Goal: Information Seeking & Learning: Learn about a topic

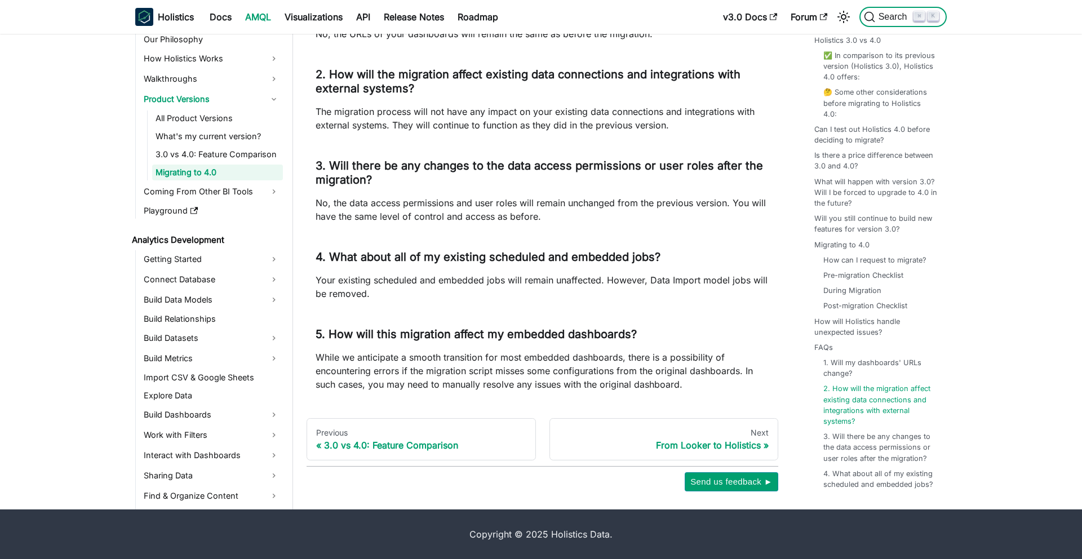
click at [889, 17] on span "Search" at bounding box center [894, 17] width 39 height 10
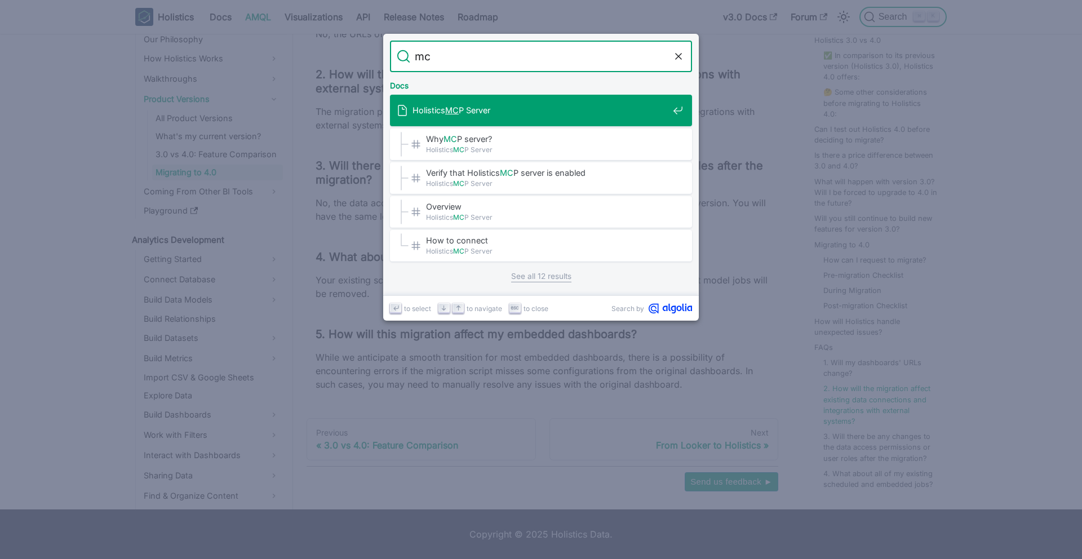
type input "mcp"
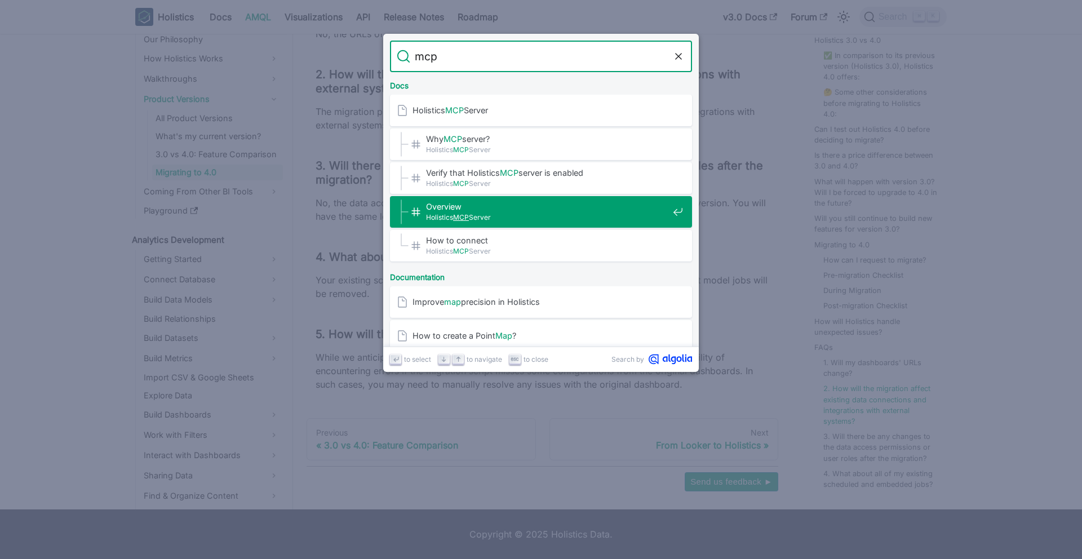
click at [541, 220] on span "Holistics MCP Server" at bounding box center [547, 217] width 242 height 11
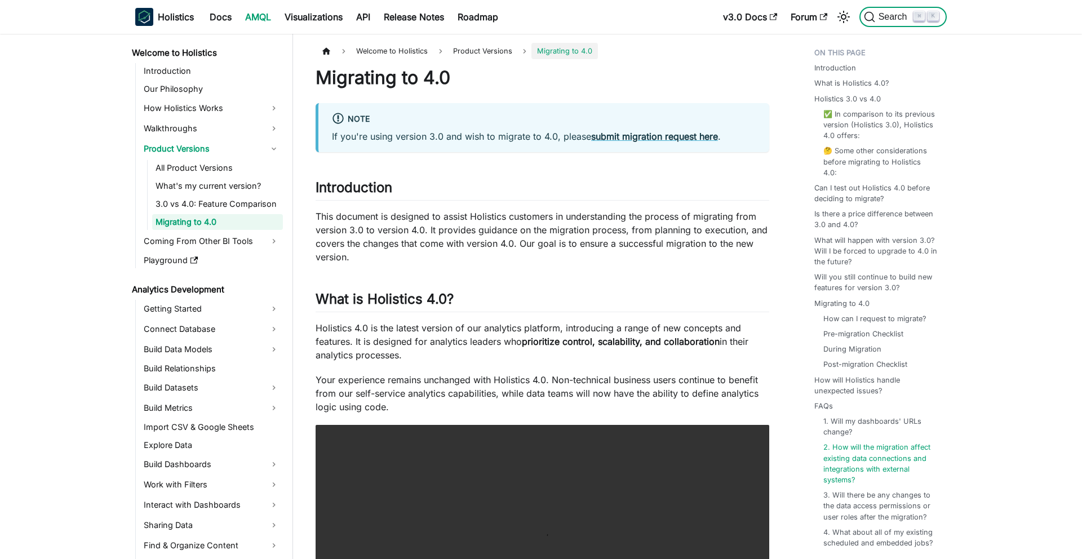
scroll to position [2717, 0]
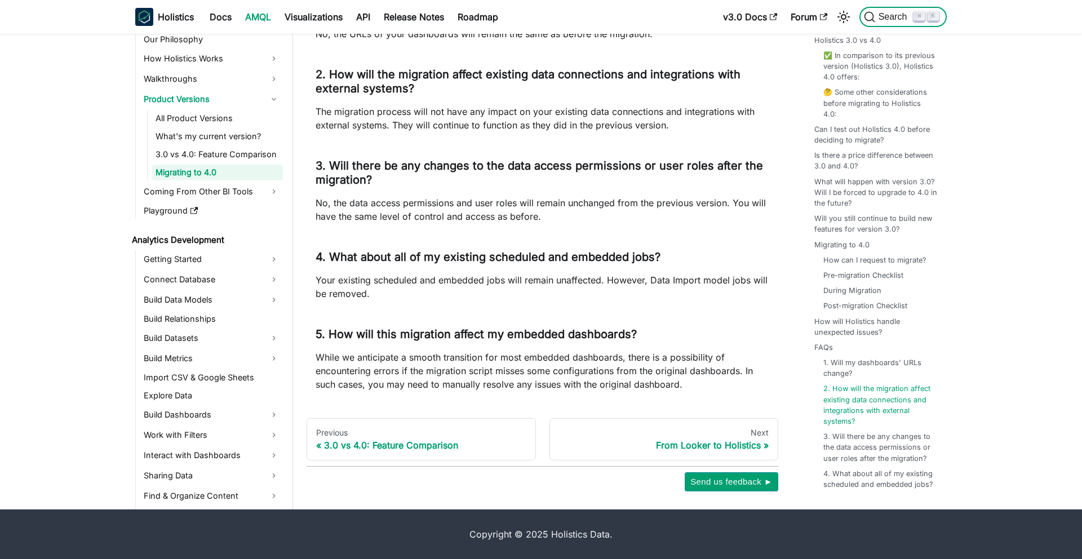
click at [889, 13] on span "Search" at bounding box center [894, 17] width 39 height 10
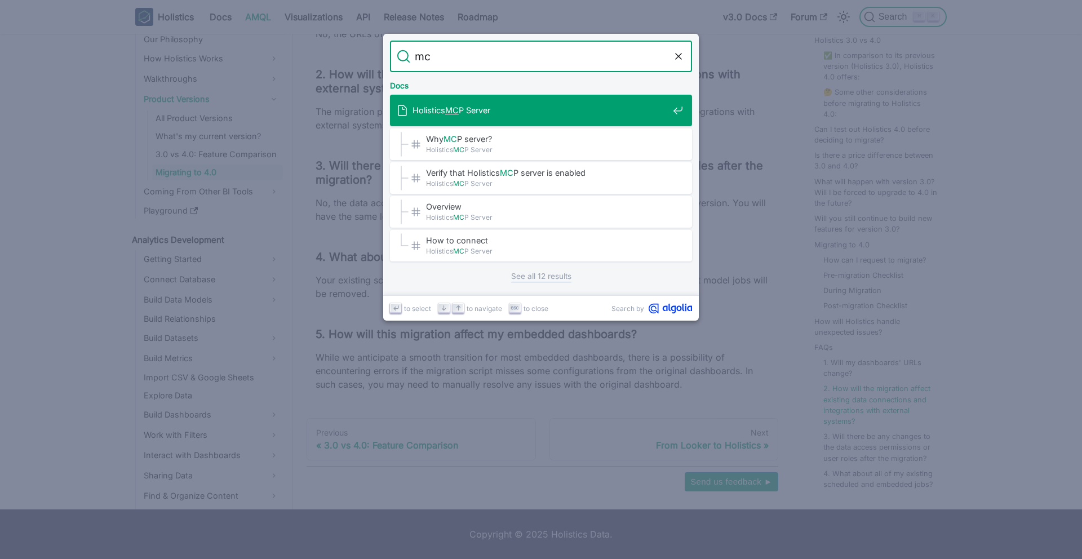
type input "mcp"
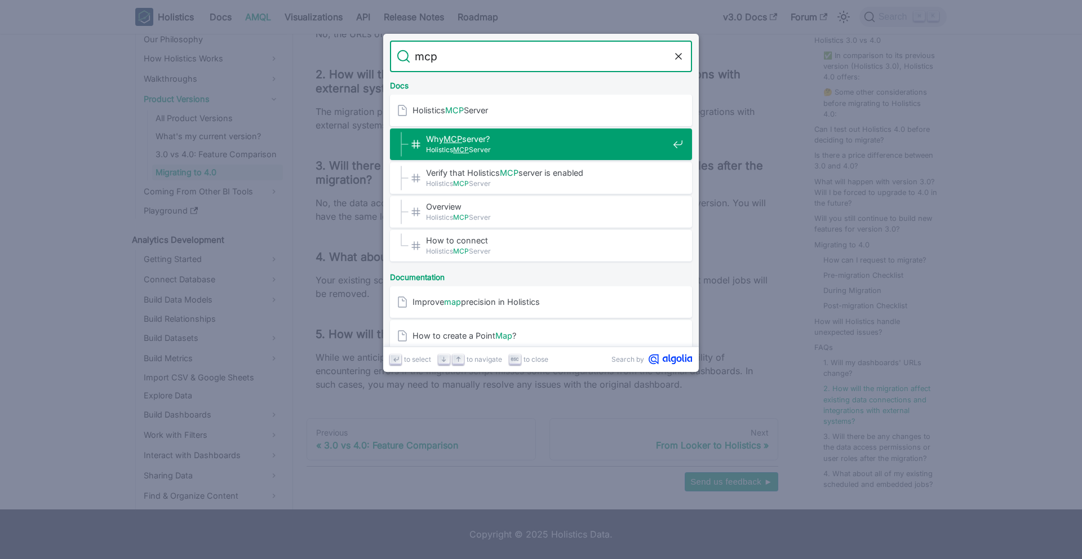
click at [519, 132] on div "Why MCP server?​ Holistics MCP Server" at bounding box center [544, 145] width 295 height 32
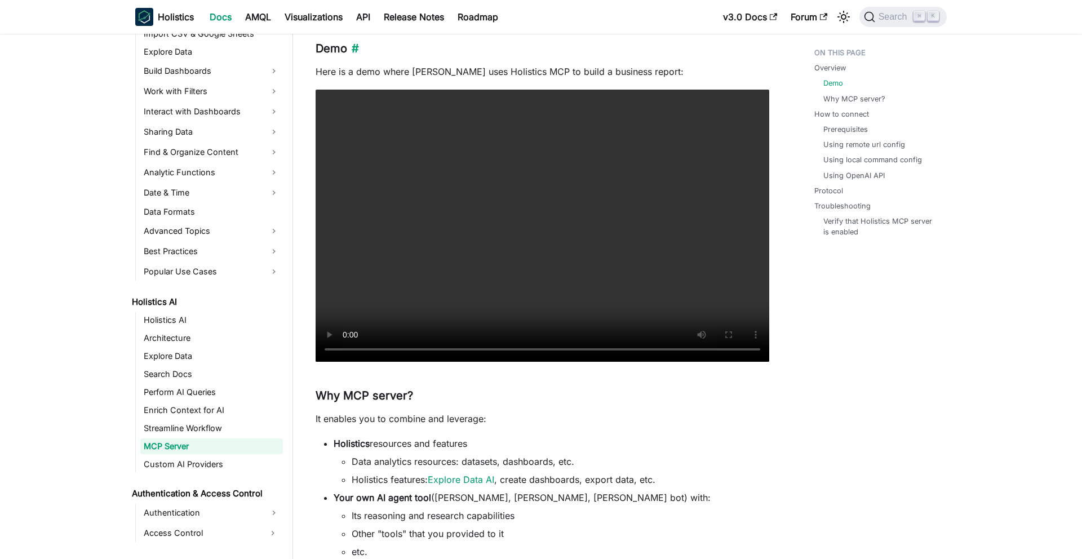
scroll to position [160, 0]
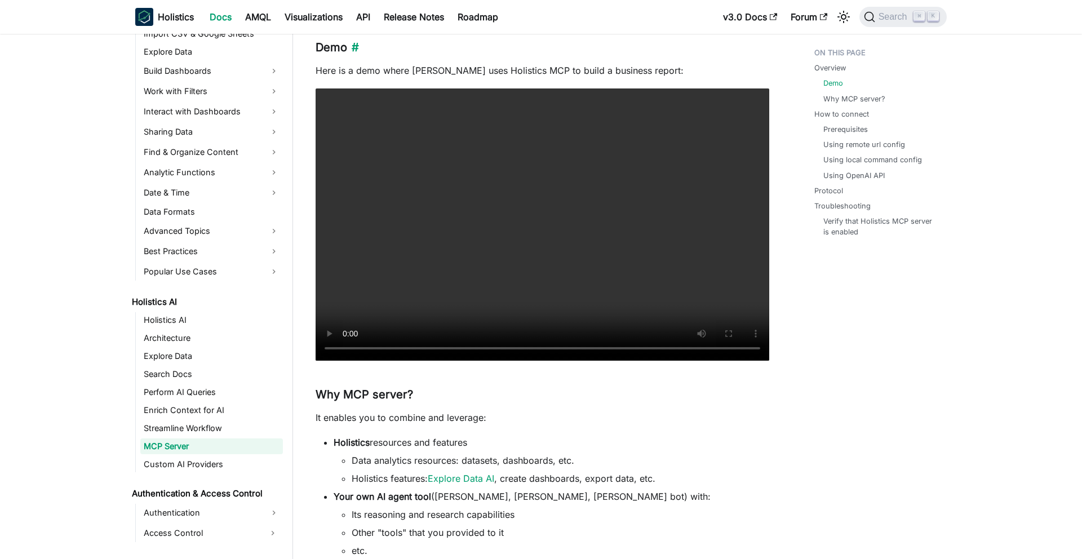
click at [344, 203] on video "Your browser does not support embedding video, but you can download it ." at bounding box center [543, 224] width 454 height 272
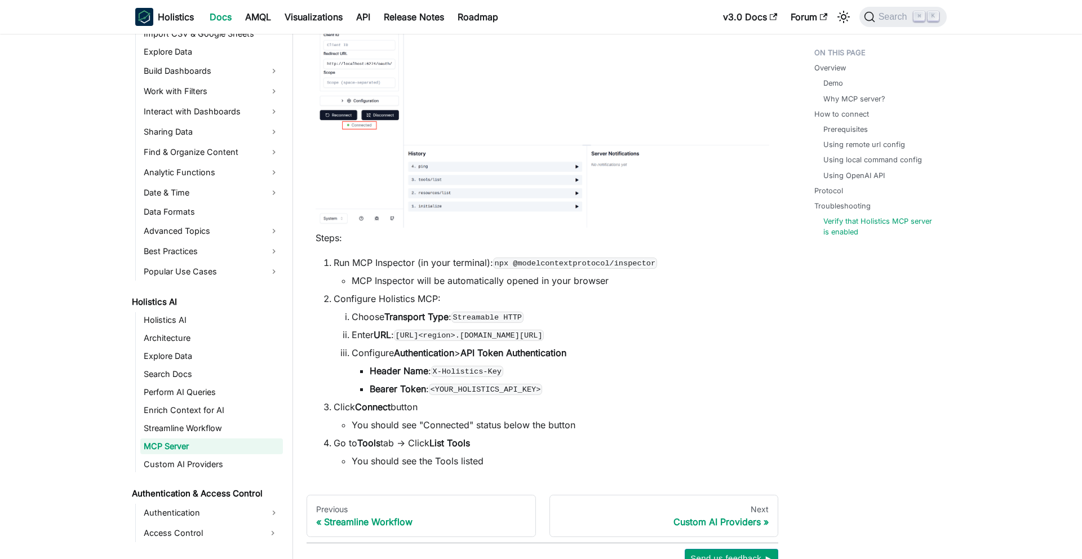
scroll to position [2576, 0]
